Goal: Task Accomplishment & Management: Manage account settings

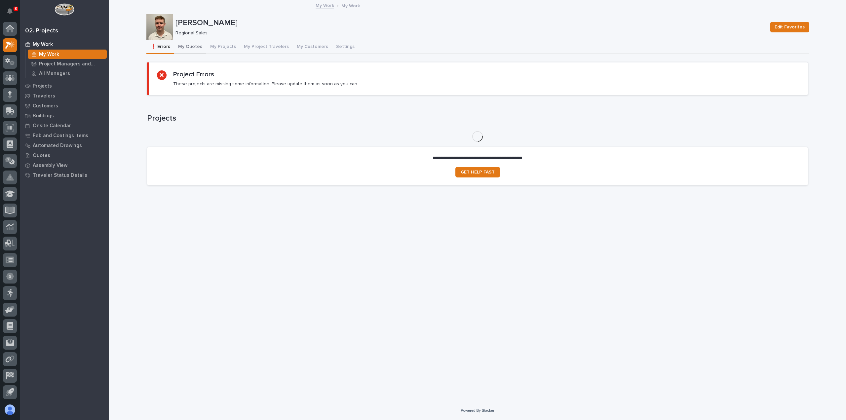
click at [188, 45] on button "My Quotes" at bounding box center [190, 47] width 32 height 14
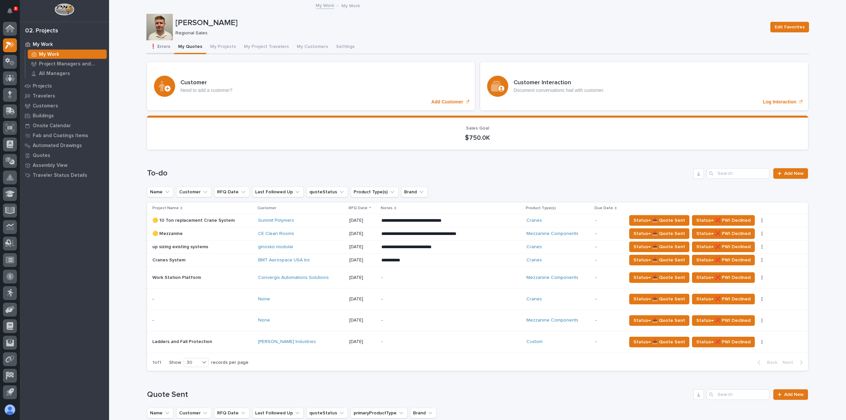
click at [161, 49] on button "❗ Errors" at bounding box center [160, 47] width 28 height 14
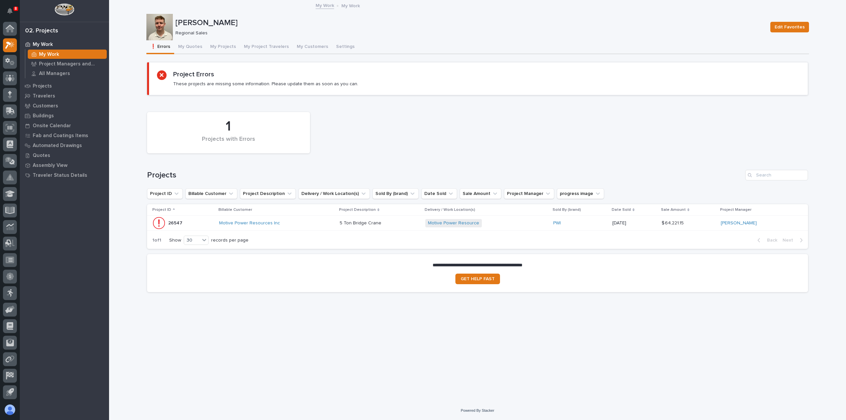
click at [400, 225] on p at bounding box center [380, 224] width 80 height 6
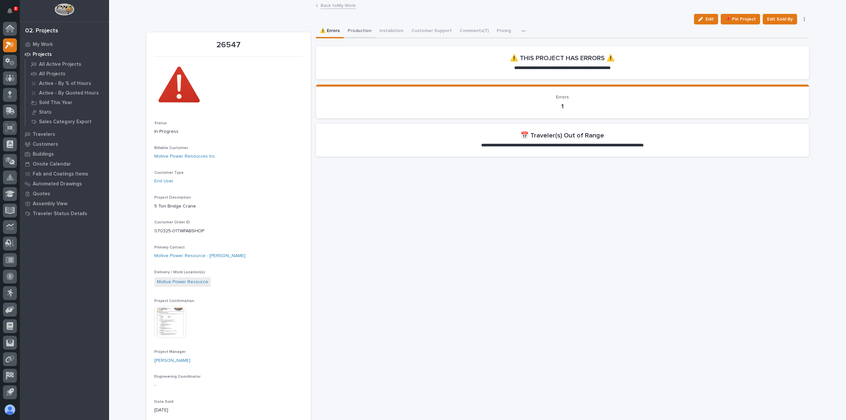
click at [355, 32] on button "Production" at bounding box center [360, 31] width 32 height 14
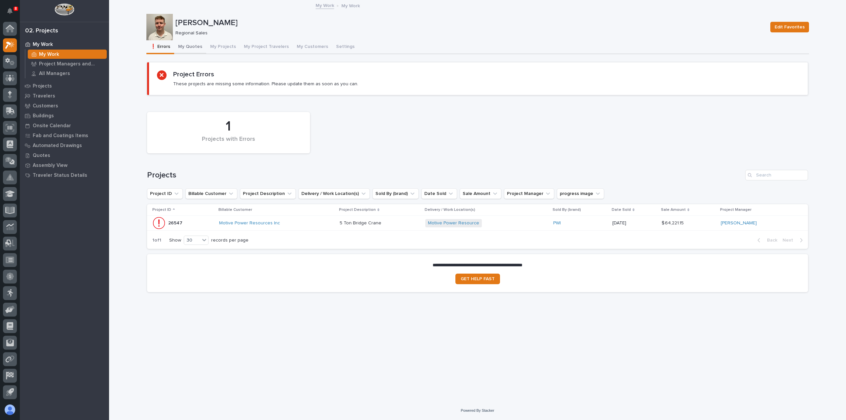
click at [194, 49] on button "My Quotes" at bounding box center [190, 47] width 32 height 14
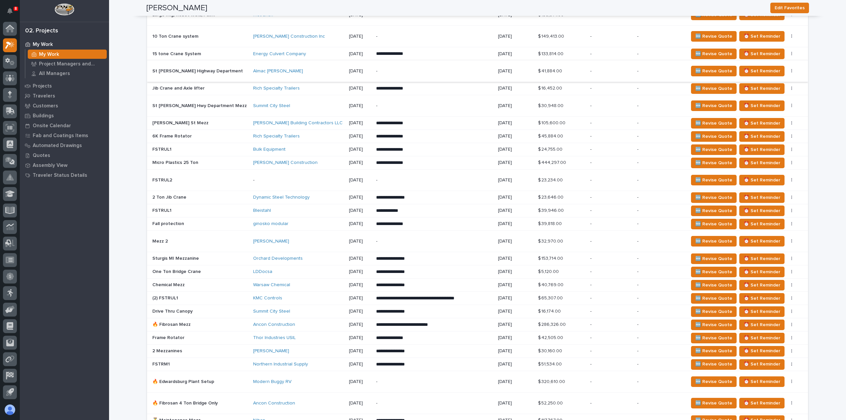
scroll to position [463, 0]
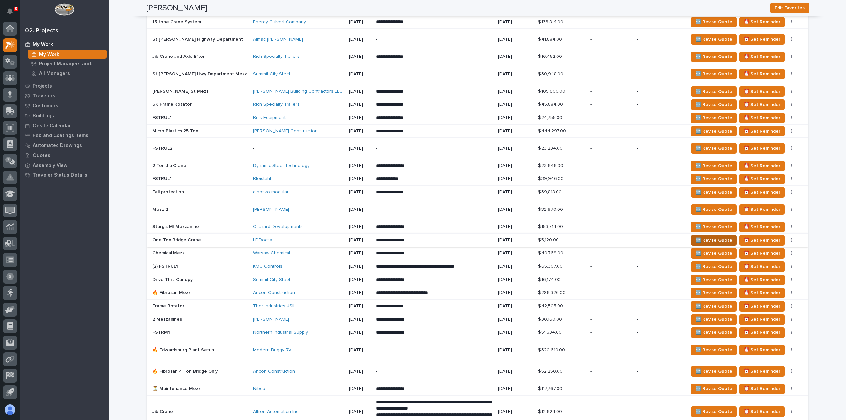
click at [708, 236] on span "🆕 Revise Quote" at bounding box center [714, 240] width 37 height 8
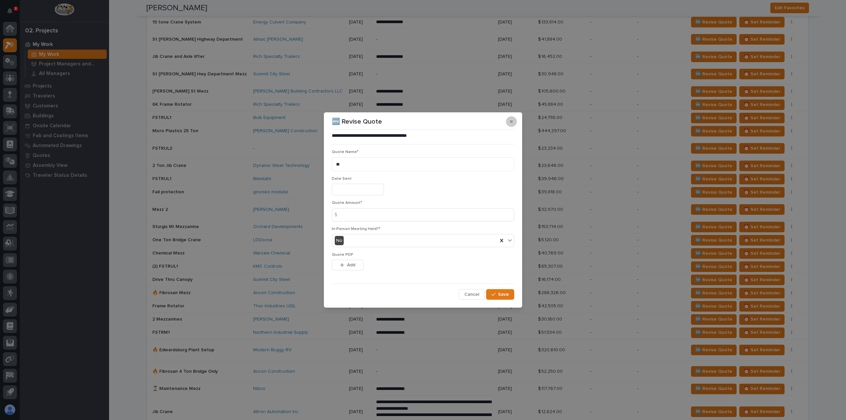
click at [510, 121] on icon "button" at bounding box center [511, 121] width 3 height 3
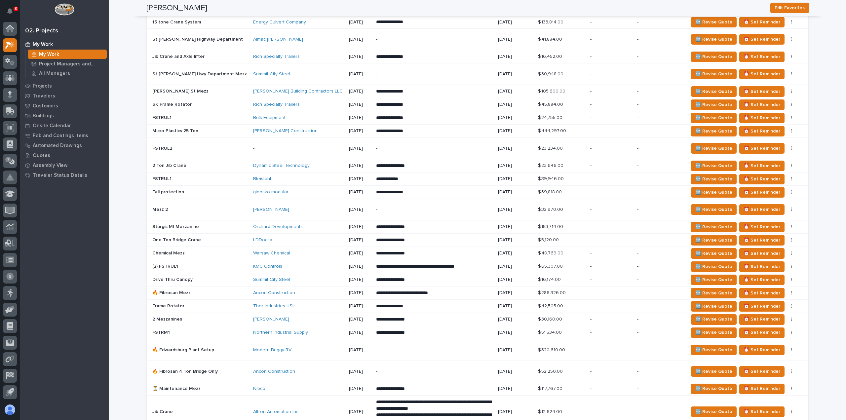
click at [264, 238] on div "LDDocsa" at bounding box center [298, 240] width 91 height 6
